Goal: Find specific page/section: Find specific page/section

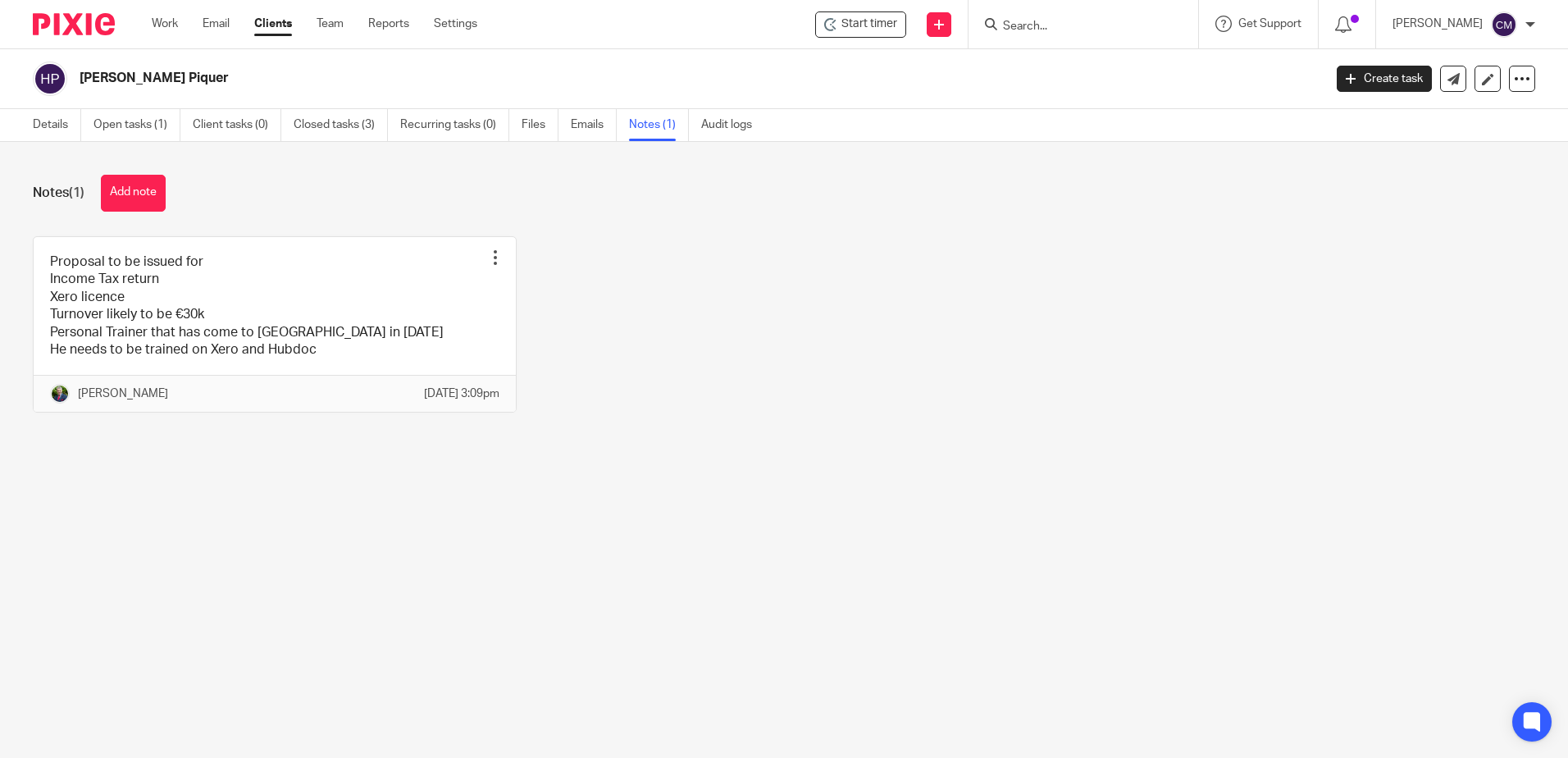
click at [1055, 39] on div at bounding box center [1083, 24] width 229 height 48
click at [1056, 36] on div at bounding box center [1083, 24] width 229 height 48
click at [1058, 22] on input "Search" at bounding box center [1075, 27] width 148 height 15
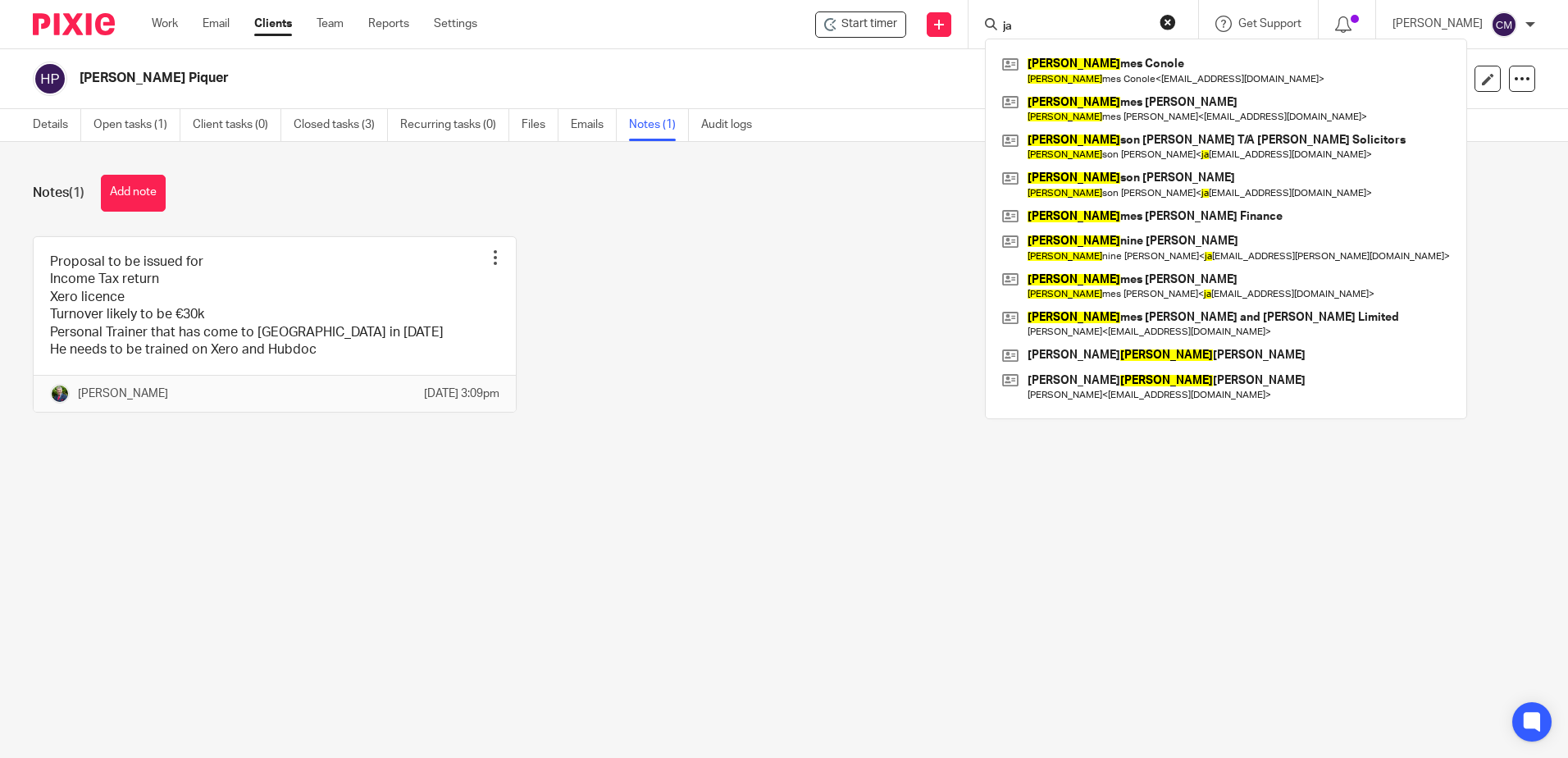
type input "j"
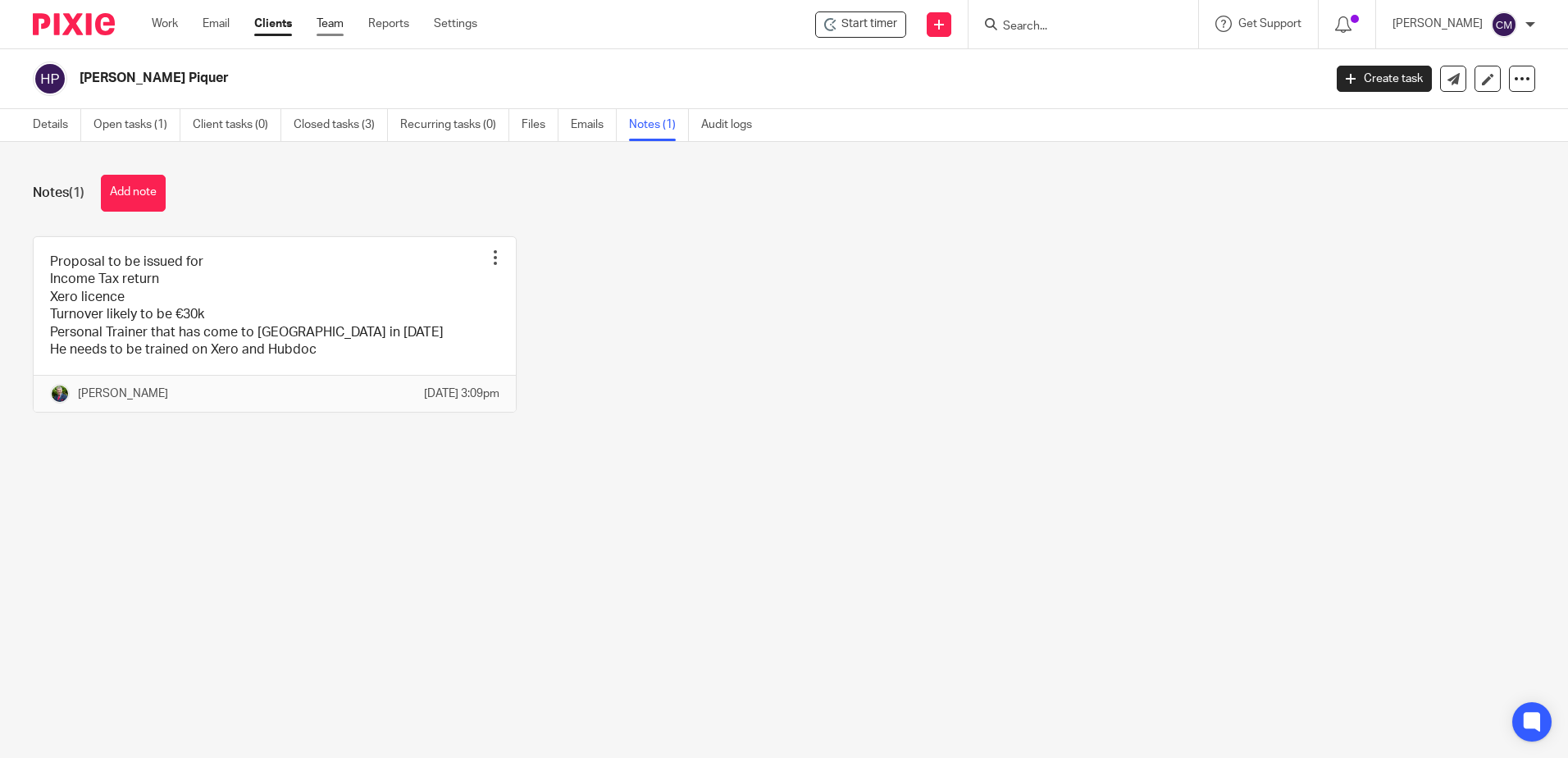
click at [340, 20] on link "Team" at bounding box center [330, 24] width 27 height 16
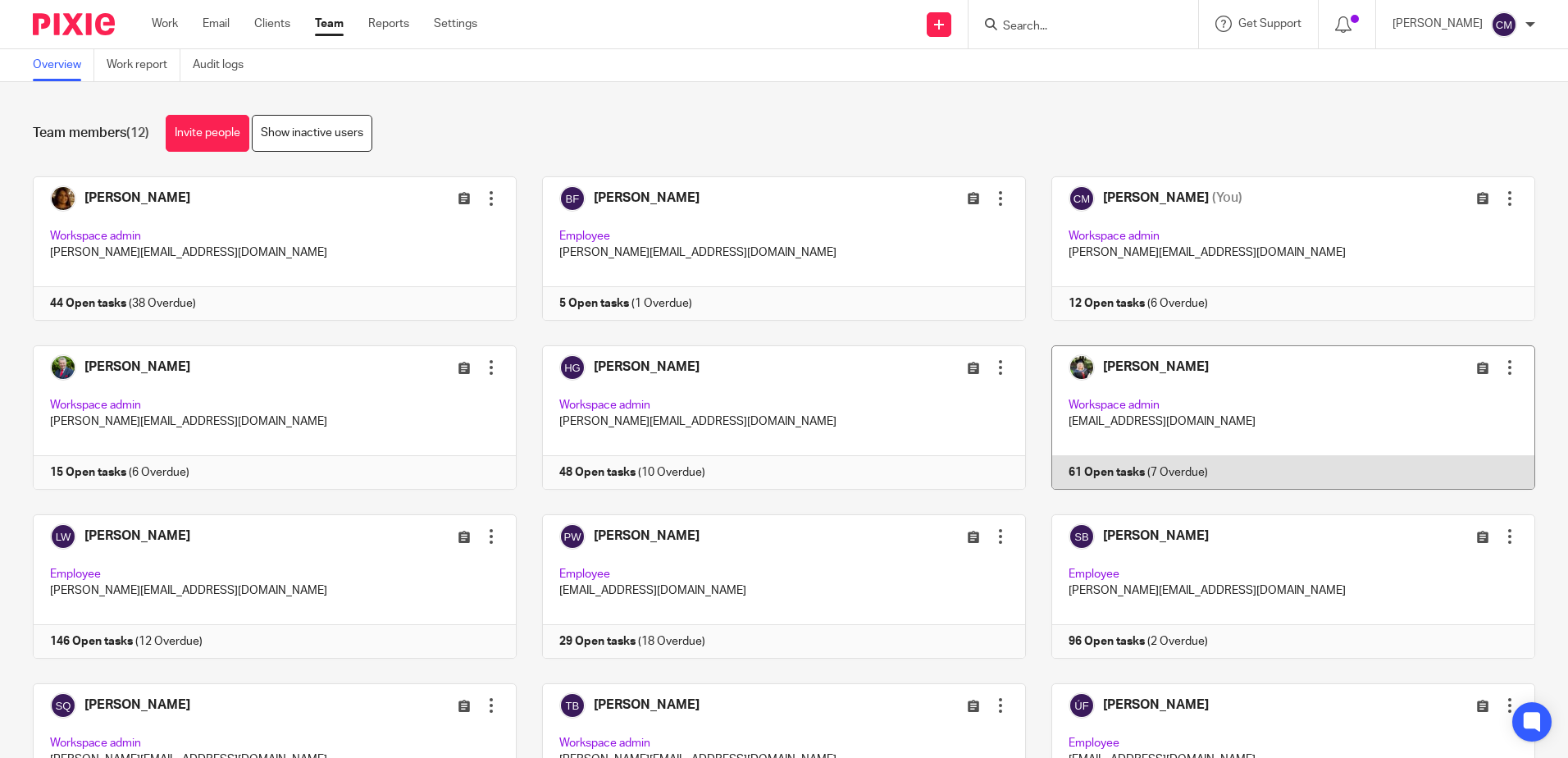
click at [1501, 373] on div at bounding box center [1510, 368] width 16 height 16
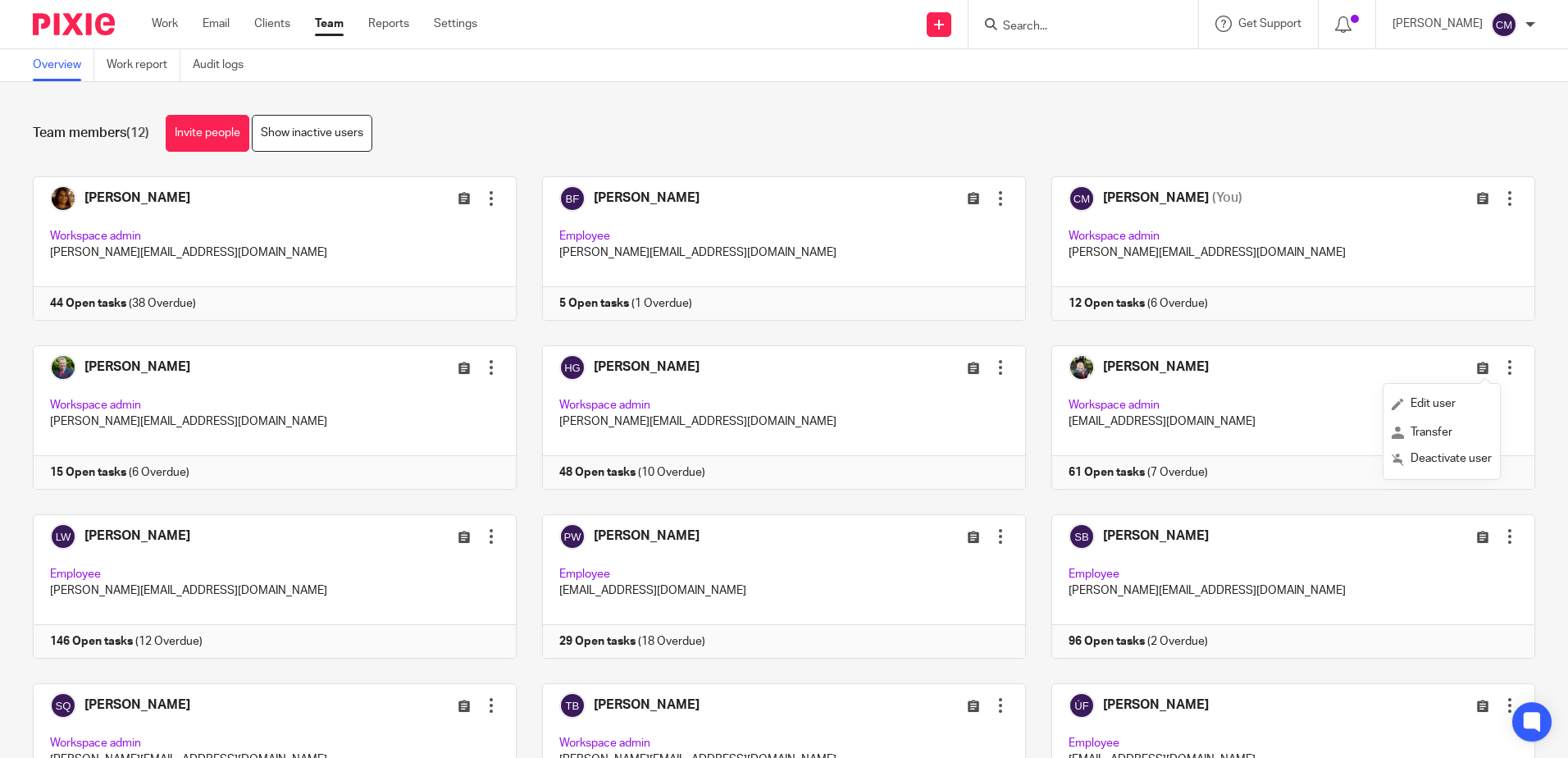
click at [1107, 27] on input "Search" at bounding box center [1075, 27] width 148 height 15
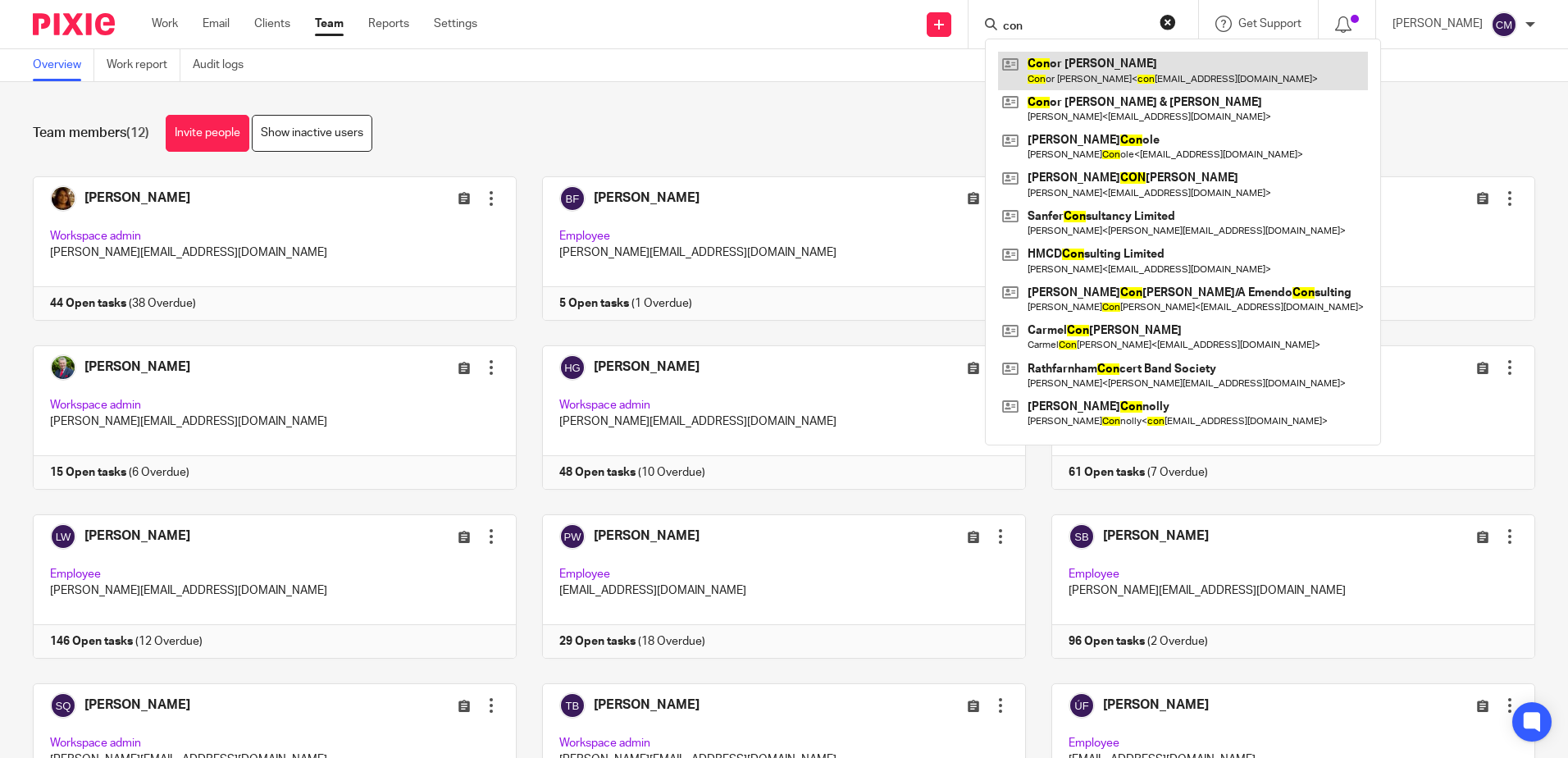
type input "con"
click at [1086, 78] on link at bounding box center [1182, 70] width 370 height 37
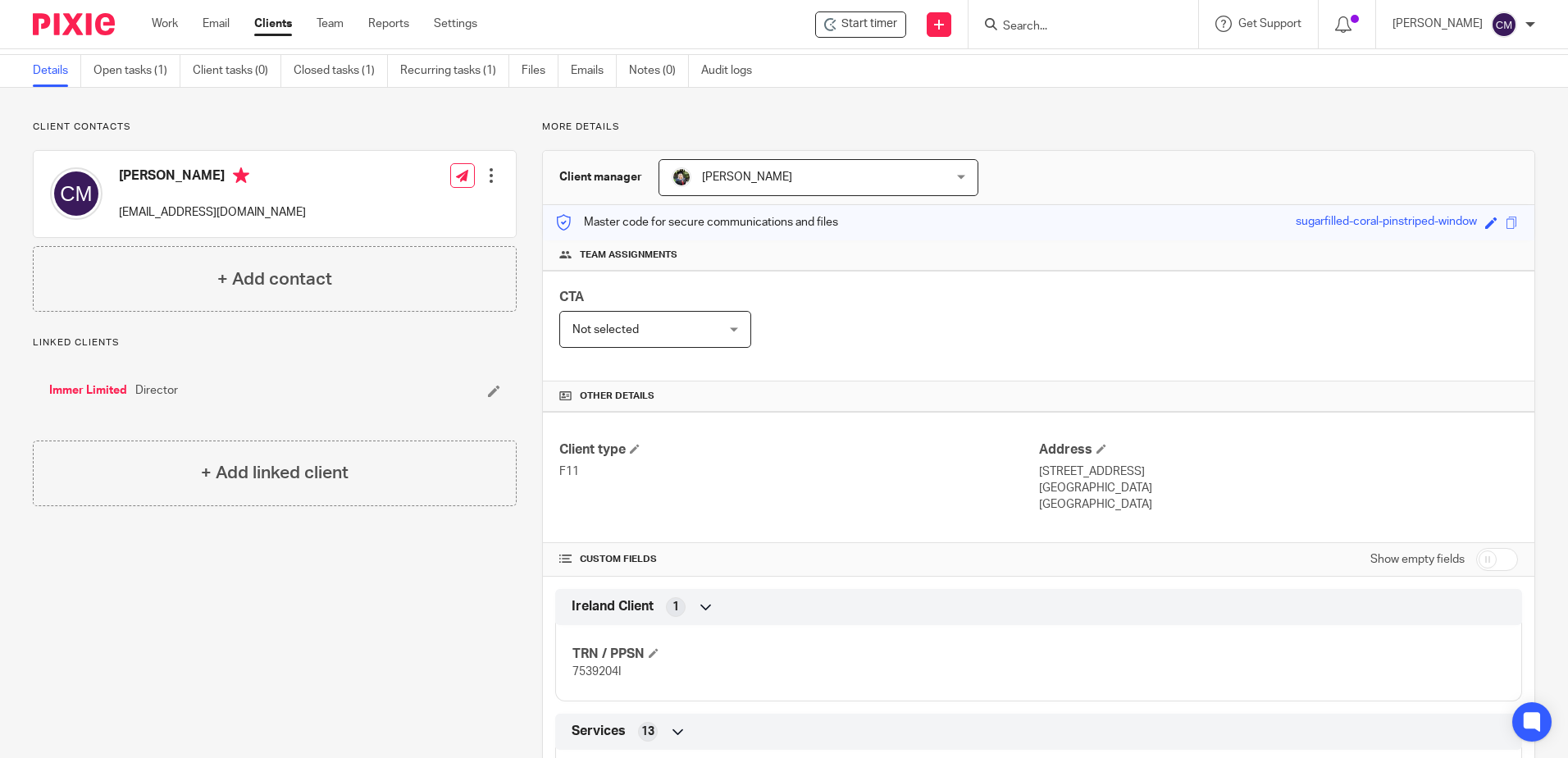
scroll to position [82, 0]
